Goal: Task Accomplishment & Management: Use online tool/utility

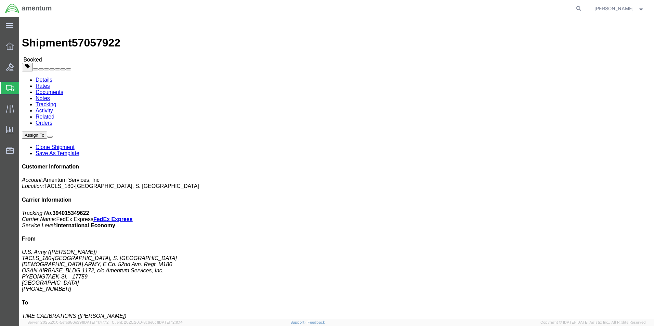
click at [24, 88] on span "Shipments" at bounding box center [21, 88] width 5 height 14
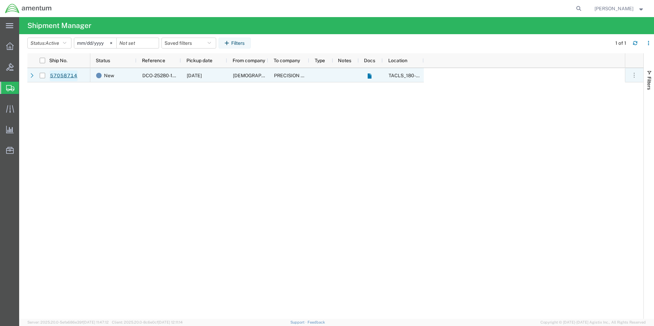
click at [61, 75] on link "57058714" at bounding box center [64, 75] width 28 height 11
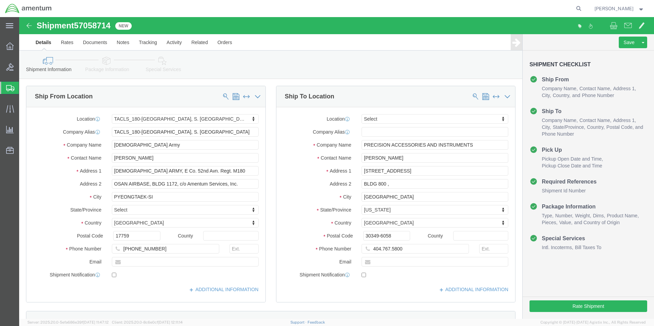
select select "42679"
select select
click button "Save"
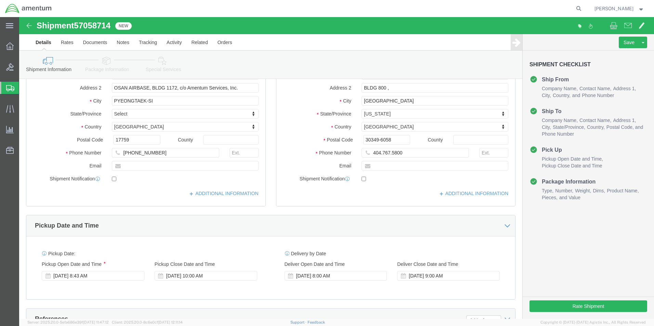
scroll to position [103, 0]
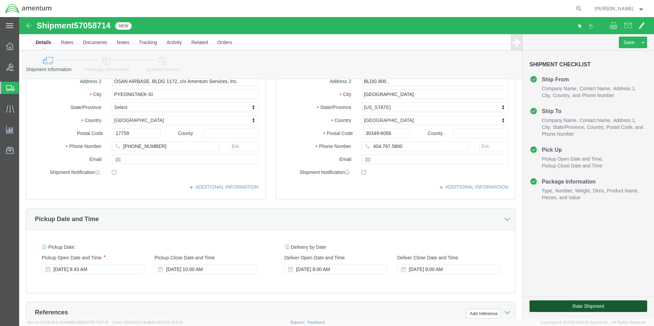
click button "Rate Shipment"
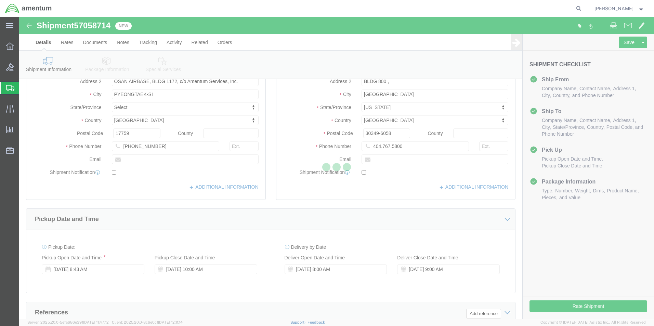
select select "42679"
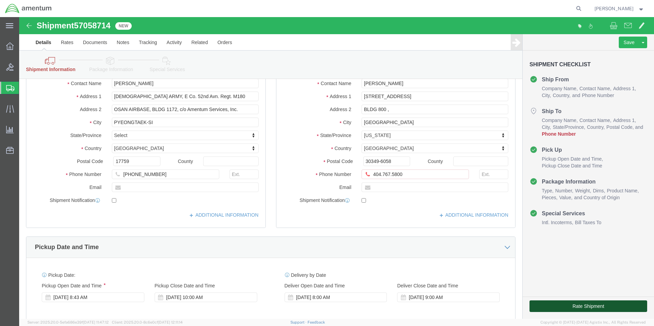
click button "Rate Shipment"
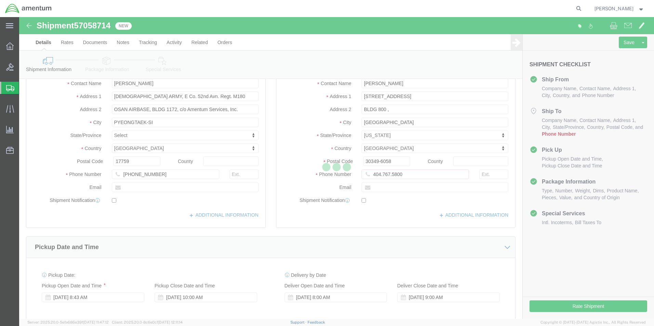
select select "42679"
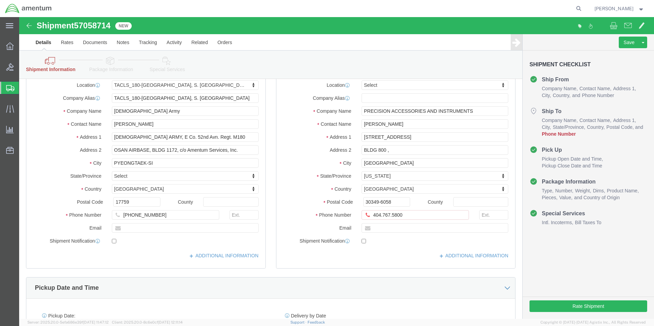
scroll to position [171, 0]
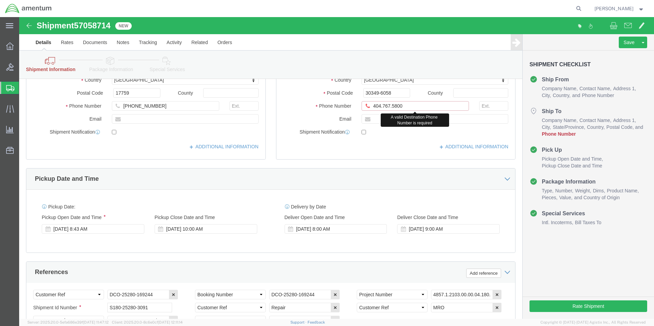
click input "404.767.5800"
click input "404-767.5800"
type input "404-767-5800"
click button "Save"
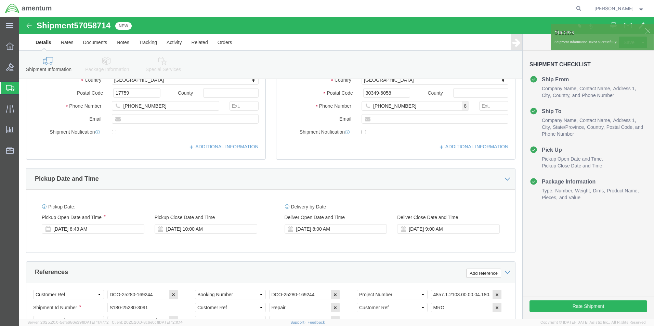
scroll to position [0, 0]
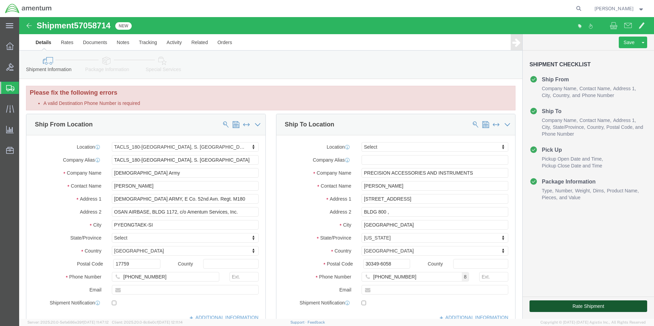
click button "Rate Shipment"
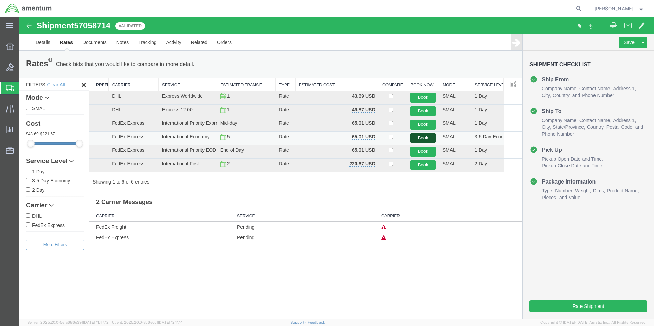
click at [423, 137] on button "Book" at bounding box center [423, 138] width 25 height 10
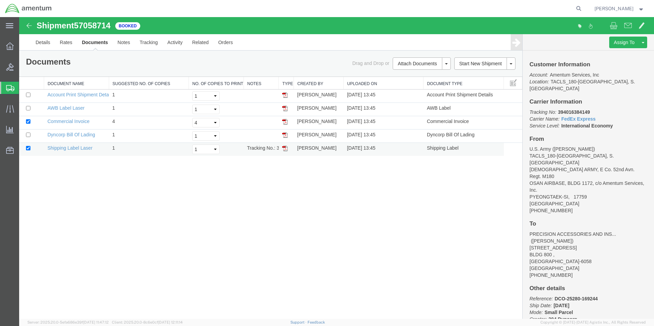
click at [285, 149] on img at bounding box center [284, 148] width 5 height 5
click at [284, 108] on img at bounding box center [284, 108] width 5 height 5
click at [283, 134] on img at bounding box center [284, 134] width 5 height 5
click at [577, 109] on b "394016384149" at bounding box center [574, 111] width 32 height 5
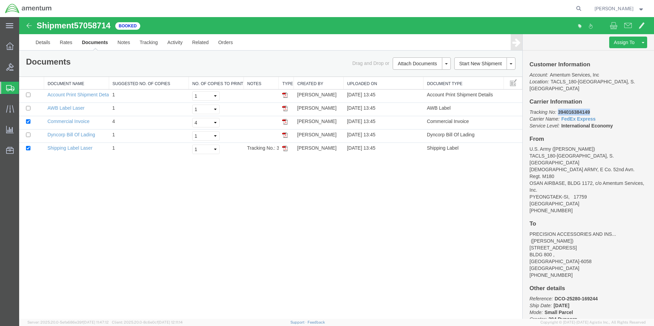
copy b "394016384149"
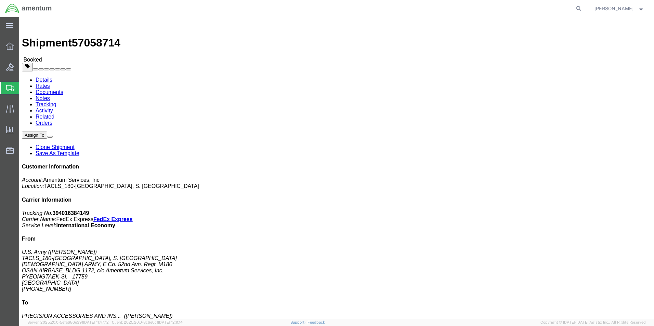
click at [24, 90] on span "Shipments" at bounding box center [21, 88] width 5 height 14
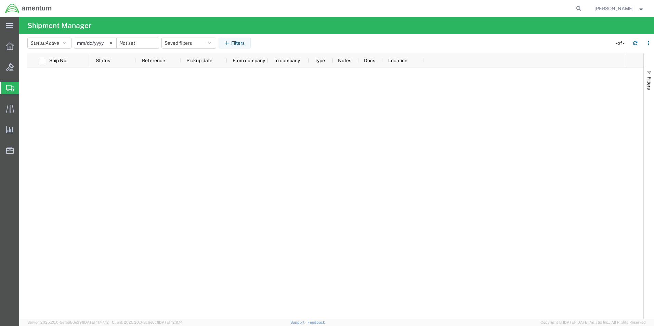
click at [24, 88] on span "Shipments" at bounding box center [21, 88] width 5 height 14
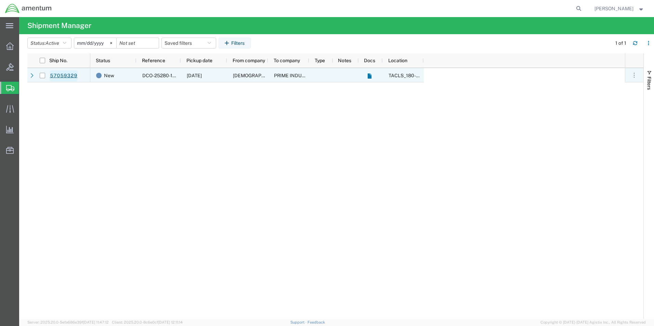
click at [63, 75] on link "57059329" at bounding box center [64, 75] width 28 height 11
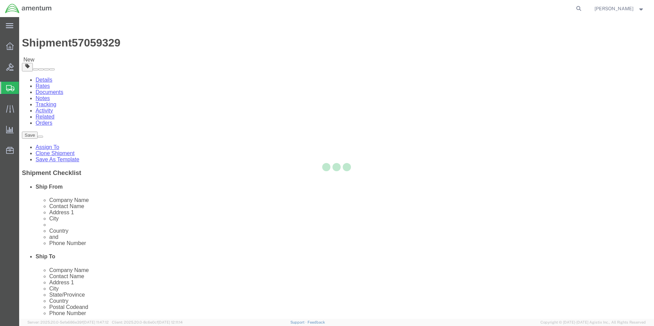
select select "42679"
select select
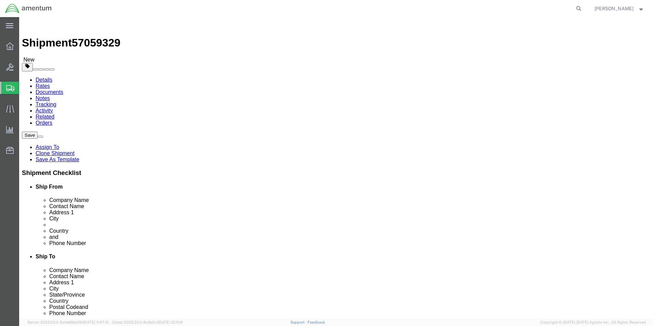
click button "Save"
click button "Rate Shipment"
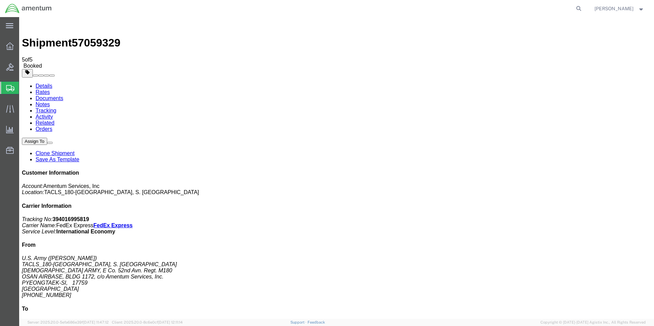
click at [89, 217] on b "394016995819" at bounding box center [71, 220] width 37 height 6
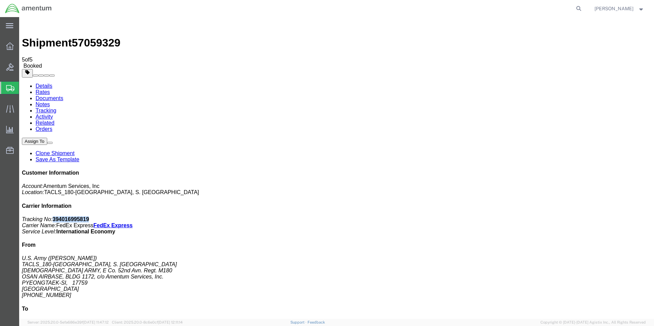
copy b "394016995819"
